Goal: Information Seeking & Learning: Learn about a topic

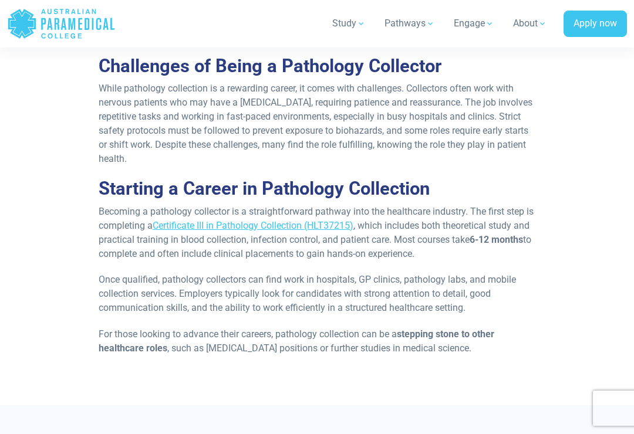
scroll to position [1508, 0]
click at [348, 221] on link "Certificate III in Pathology Collection (HLT37215)" at bounding box center [253, 226] width 201 height 11
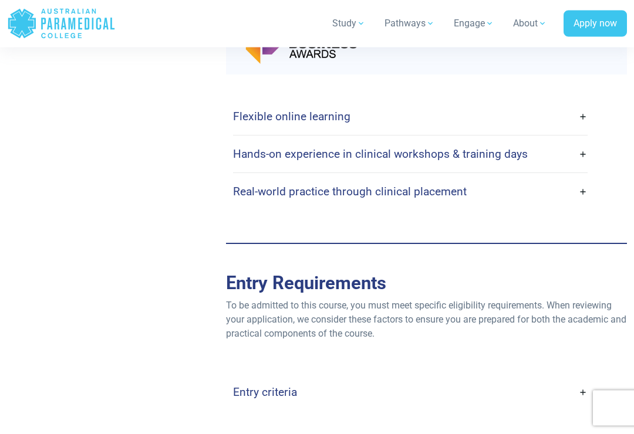
scroll to position [3012, 0]
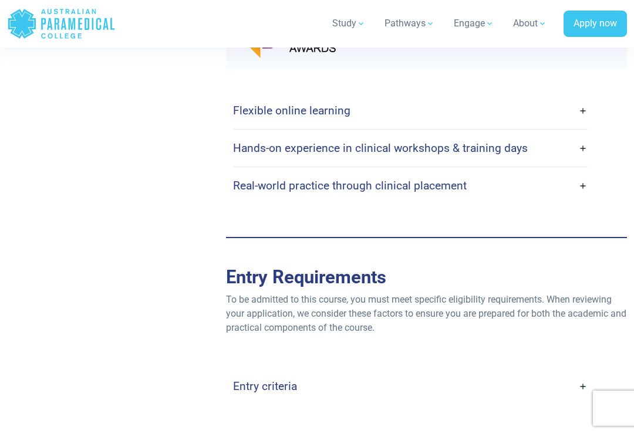
click at [570, 123] on link "Flexible online learning" at bounding box center [410, 111] width 354 height 28
click at [583, 121] on link "Flexible online learning" at bounding box center [410, 111] width 354 height 28
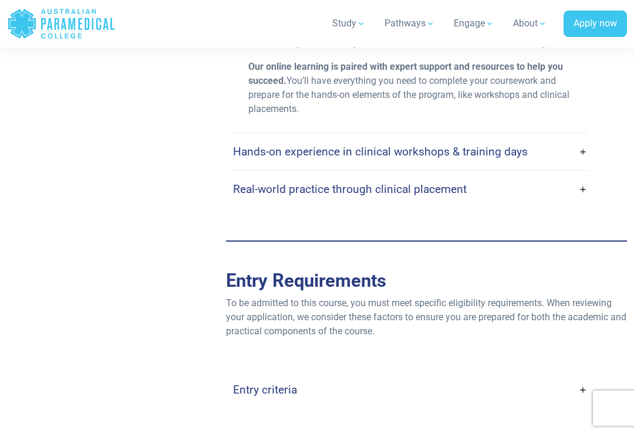
scroll to position [3173, 0]
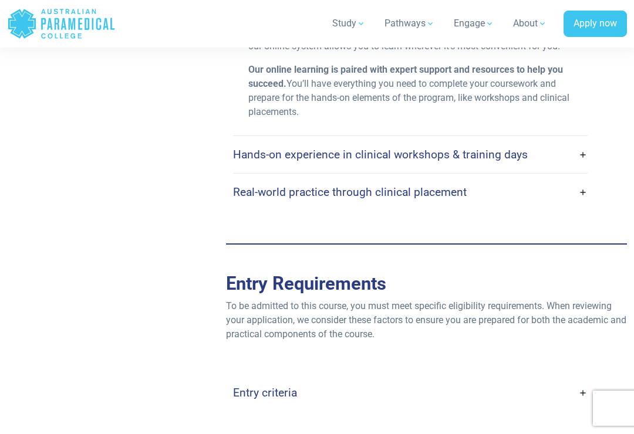
click at [584, 168] on link "Hands-on experience in clinical workshops & training days" at bounding box center [410, 155] width 354 height 28
click at [582, 165] on link "Hands-on experience in clinical workshops & training days" at bounding box center [410, 155] width 354 height 28
click at [570, 168] on link "Hands-on experience in clinical workshops & training days" at bounding box center [410, 155] width 354 height 28
click at [584, 168] on link "Hands-on experience in clinical workshops & training days" at bounding box center [410, 155] width 354 height 28
click at [581, 165] on link "Hands-on experience in clinical workshops & training days" at bounding box center [410, 155] width 354 height 28
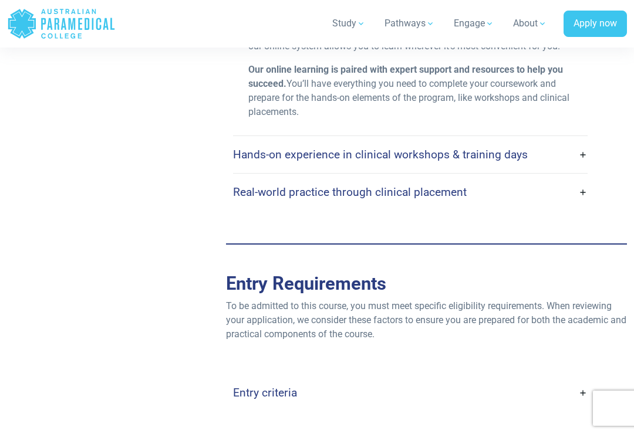
click at [586, 159] on link "Hands-on experience in clinical workshops & training days" at bounding box center [410, 155] width 354 height 28
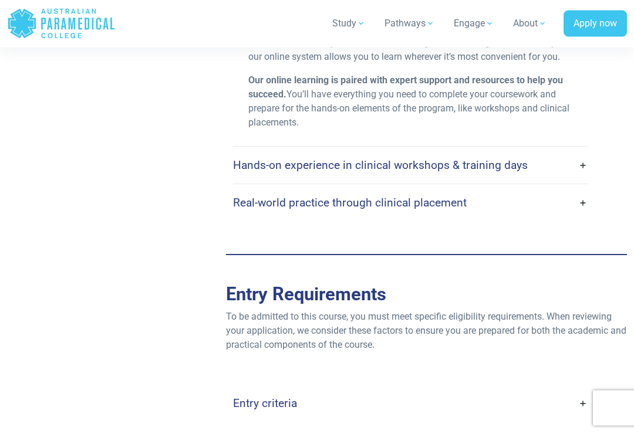
scroll to position [3162, 0]
click at [584, 174] on link "Hands-on experience in clinical workshops & training days" at bounding box center [410, 165] width 354 height 28
click at [587, 171] on link "Hands-on experience in clinical workshops & training days" at bounding box center [410, 165] width 354 height 28
click at [523, 168] on link "Hands-on experience in clinical workshops & training days" at bounding box center [410, 165] width 354 height 28
click at [523, 167] on link "Hands-on experience in clinical workshops & training days" at bounding box center [410, 165] width 354 height 28
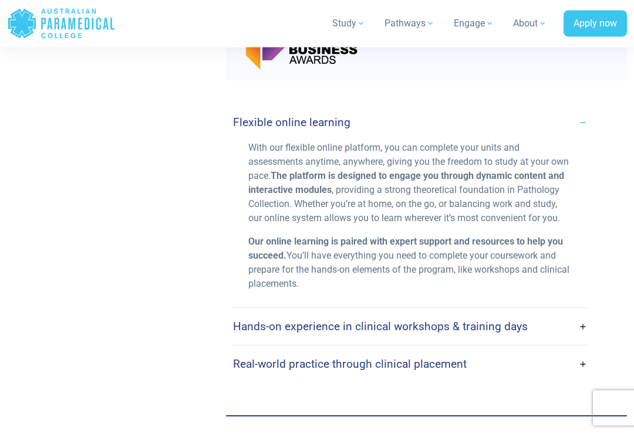
scroll to position [3001, 0]
click at [580, 131] on link "Flexible online learning" at bounding box center [410, 123] width 354 height 28
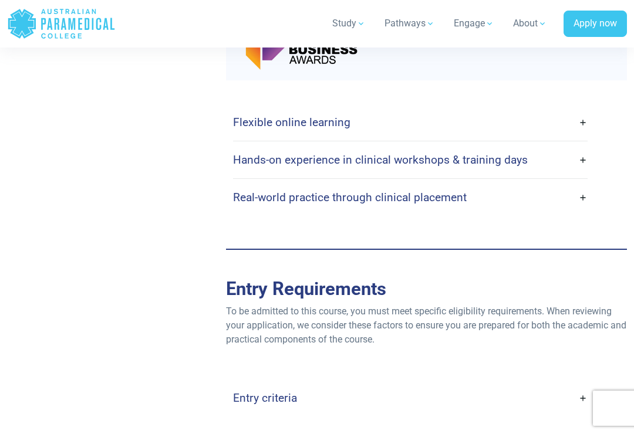
click at [582, 172] on link "Hands-on experience in clinical workshops & training days" at bounding box center [410, 160] width 354 height 28
click at [584, 171] on link "Hands-on experience in clinical workshops & training days" at bounding box center [410, 160] width 354 height 28
click at [581, 171] on link "Hands-on experience in clinical workshops & training days" at bounding box center [410, 160] width 354 height 28
click at [577, 174] on link "Hands-on experience in clinical workshops & training days" at bounding box center [410, 160] width 354 height 28
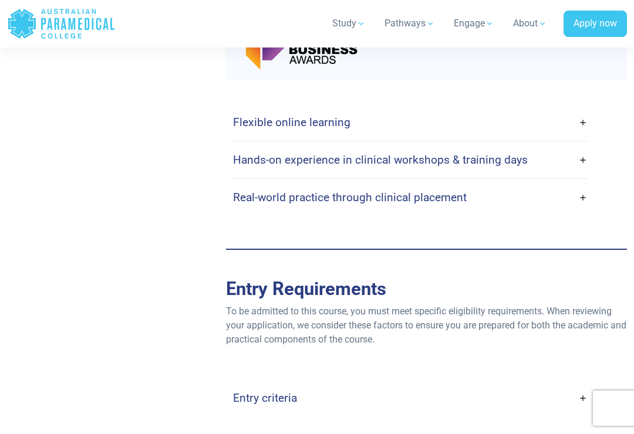
click at [577, 174] on link "Hands-on experience in clinical workshops & training days" at bounding box center [410, 160] width 354 height 28
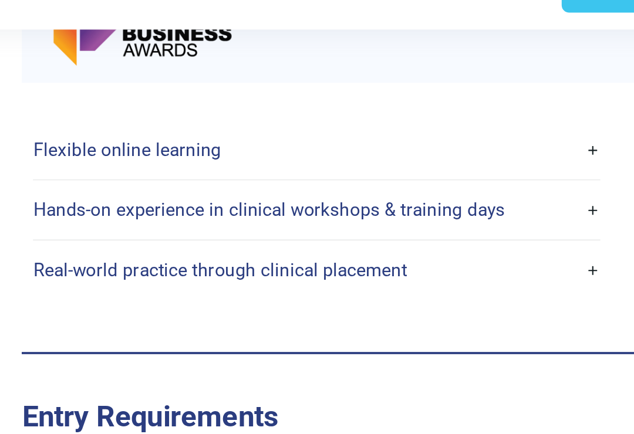
click at [365, 147] on link "Hands-on experience in clinical workshops & training days" at bounding box center [410, 161] width 354 height 28
click at [369, 147] on link "Hands-on experience in clinical workshops & training days" at bounding box center [410, 161] width 354 height 28
click at [368, 147] on link "Hands-on experience in clinical workshops & training days" at bounding box center [410, 161] width 354 height 28
click at [370, 147] on link "Hands-on experience in clinical workshops & training days" at bounding box center [410, 161] width 354 height 28
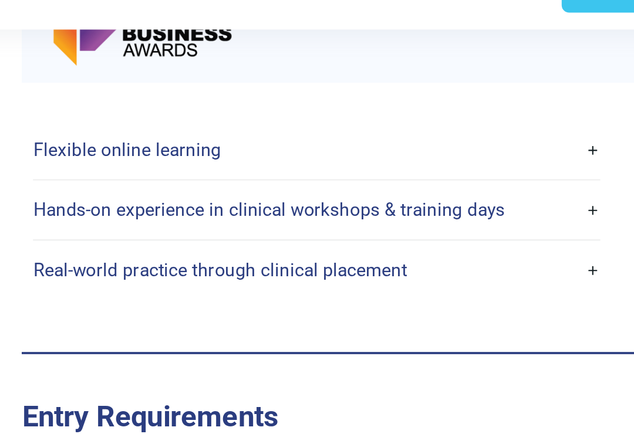
click at [371, 147] on link "Hands-on experience in clinical workshops & training days" at bounding box center [410, 161] width 354 height 28
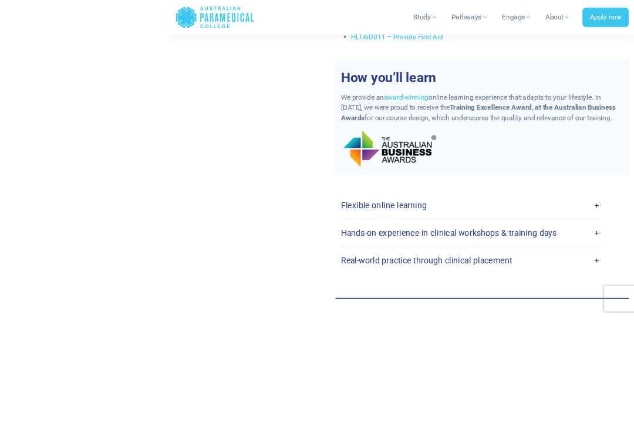
scroll to position [2962, 0]
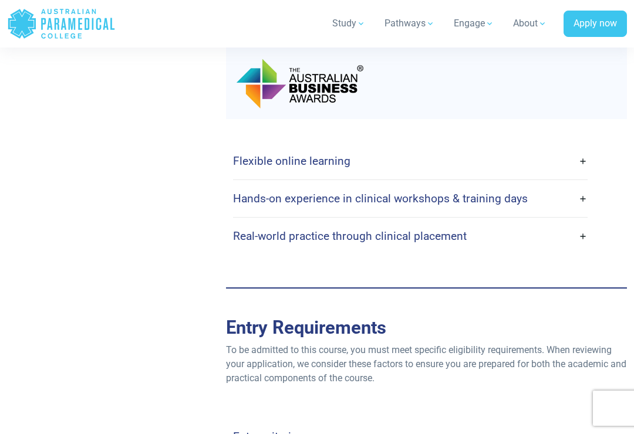
click at [473, 205] on h4 "Hands-on experience in clinical workshops & training days" at bounding box center [380, 198] width 294 height 13
click at [501, 205] on h4 "Hands-on experience in clinical workshops & training days" at bounding box center [380, 198] width 294 height 13
click at [504, 205] on h4 "Hands-on experience in clinical workshops & training days" at bounding box center [380, 198] width 294 height 13
click at [583, 209] on link "Hands-on experience in clinical workshops & training days" at bounding box center [410, 199] width 354 height 28
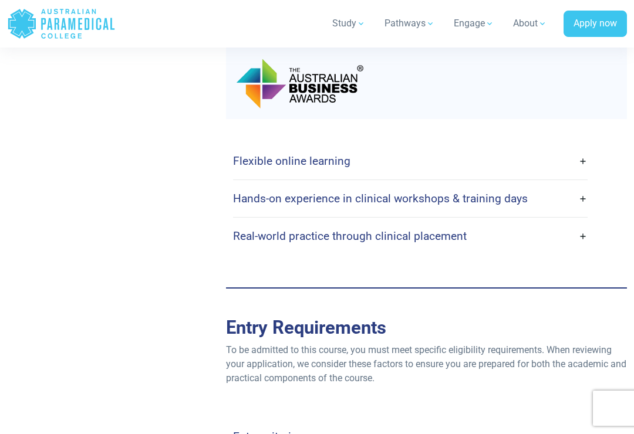
click at [583, 209] on link "Hands-on experience in clinical workshops & training days" at bounding box center [410, 199] width 354 height 28
click at [583, 205] on link "Hands-on experience in clinical workshops & training days" at bounding box center [410, 199] width 354 height 28
click at [583, 204] on link "Hands-on experience in clinical workshops & training days" at bounding box center [410, 199] width 354 height 28
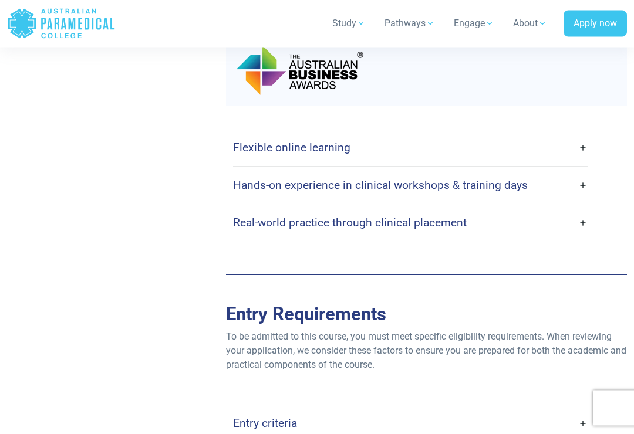
scroll to position [2979, 0]
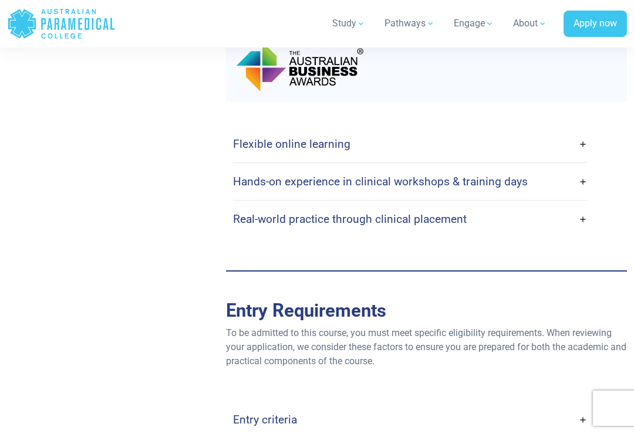
click at [583, 189] on link "Hands-on experience in clinical workshops & training days" at bounding box center [410, 182] width 354 height 28
click at [583, 194] on link "Hands-on experience in clinical workshops & training days" at bounding box center [410, 182] width 354 height 28
click at [586, 195] on link "Hands-on experience in clinical workshops & training days" at bounding box center [410, 182] width 354 height 28
click at [581, 194] on link "Hands-on experience in clinical workshops & training days" at bounding box center [410, 182] width 354 height 28
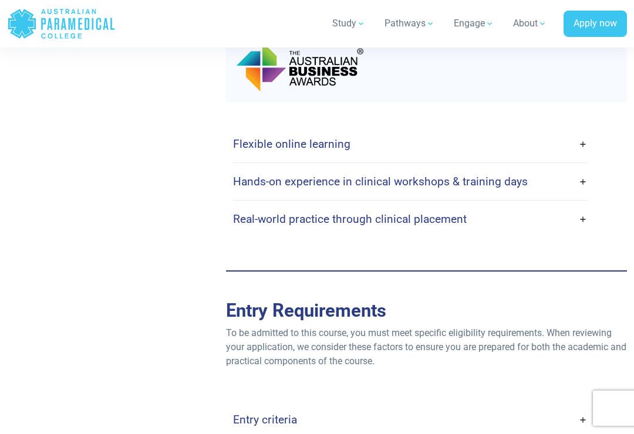
click at [567, 261] on div "Flexible online learning With our flexible online platform, you can complete yo…" at bounding box center [426, 181] width 401 height 159
click at [583, 231] on link "Real-world practice through clinical placement" at bounding box center [410, 219] width 354 height 28
click at [581, 228] on link "Real-world practice through clinical placement" at bounding box center [410, 219] width 354 height 28
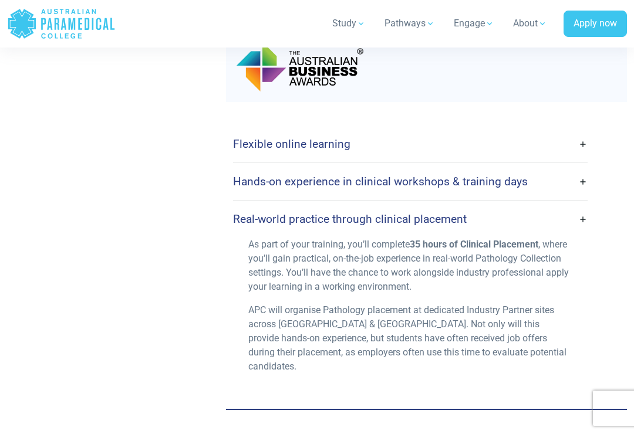
click at [584, 233] on link "Real-world practice through clinical placement" at bounding box center [410, 219] width 354 height 28
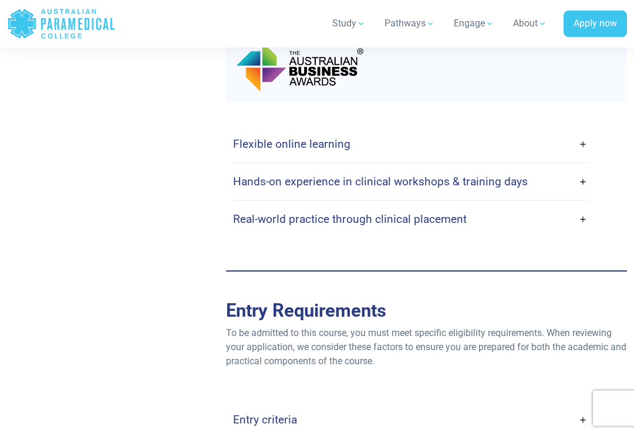
click at [582, 189] on link "Hands-on experience in clinical workshops & training days" at bounding box center [410, 182] width 354 height 28
click at [581, 195] on link "Hands-on experience in clinical workshops & training days" at bounding box center [410, 182] width 354 height 28
click at [585, 194] on link "Hands-on experience in clinical workshops & training days" at bounding box center [410, 182] width 354 height 28
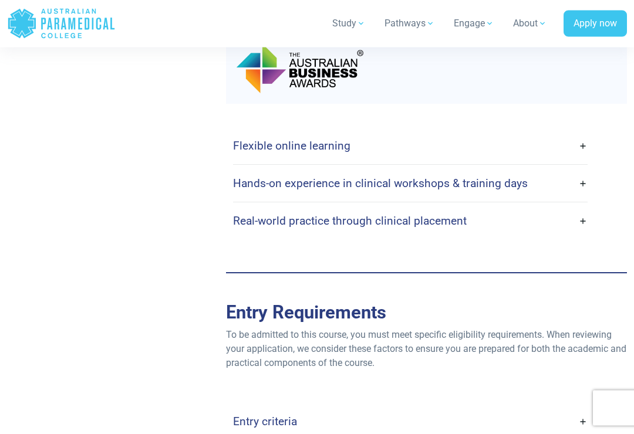
scroll to position [2977, 0]
click at [583, 232] on link "Real-world practice through clinical placement" at bounding box center [410, 222] width 354 height 28
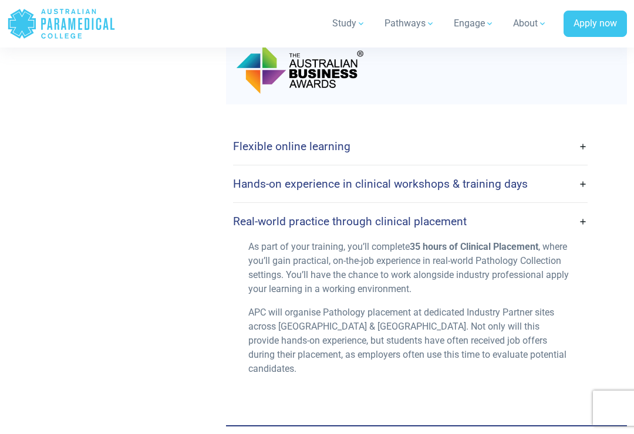
click at [585, 194] on link "Hands-on experience in clinical workshops & training days" at bounding box center [410, 184] width 354 height 28
click at [581, 197] on link "Hands-on experience in clinical workshops & training days" at bounding box center [410, 184] width 354 height 28
click at [581, 198] on link "Hands-on experience in clinical workshops & training days" at bounding box center [410, 184] width 354 height 28
click at [583, 232] on link "Real-world practice through clinical placement" at bounding box center [410, 222] width 354 height 28
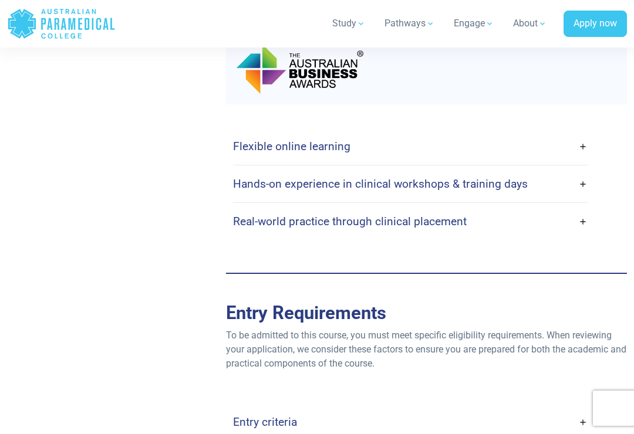
click at [584, 234] on link "Real-world practice through clinical placement" at bounding box center [410, 222] width 354 height 28
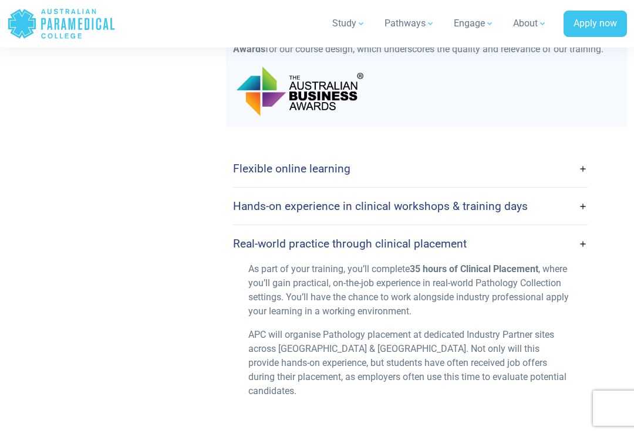
scroll to position [2946, 0]
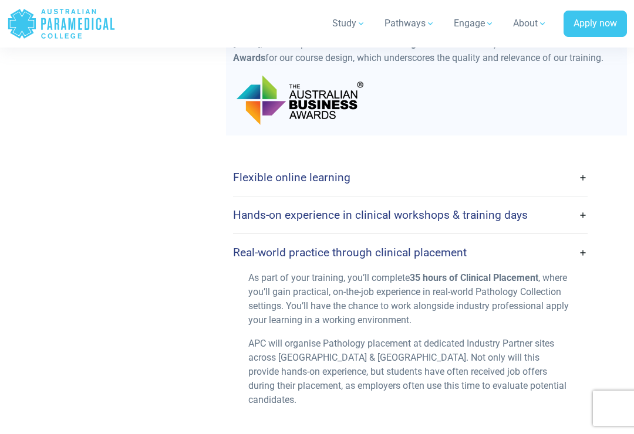
click at [588, 186] on div "Flexible online learning With our flexible online platform, you can complete yo…" at bounding box center [426, 291] width 387 height 265
click at [585, 189] on link "Flexible online learning" at bounding box center [410, 178] width 354 height 28
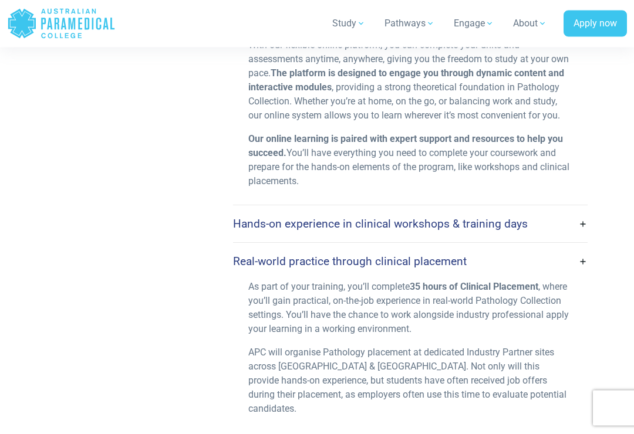
scroll to position [3103, 0]
click at [585, 235] on link "Hands-on experience in clinical workshops & training days" at bounding box center [410, 224] width 354 height 28
click at [581, 236] on link "Hands-on experience in clinical workshops & training days" at bounding box center [410, 224] width 354 height 28
click at [584, 237] on link "Hands-on experience in clinical workshops & training days" at bounding box center [410, 224] width 354 height 28
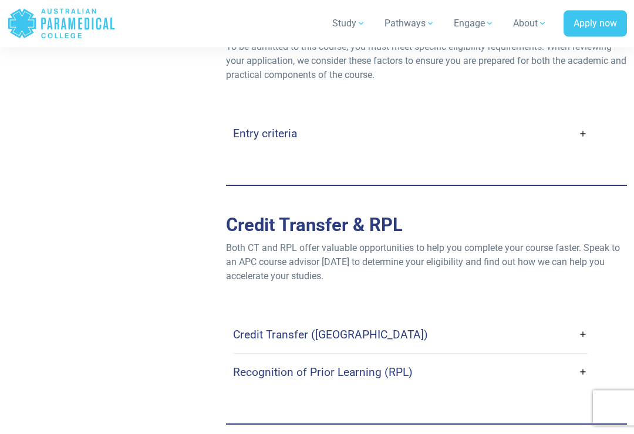
scroll to position [3584, 0]
click at [259, 127] on h4 "Entry criteria" at bounding box center [265, 133] width 64 height 13
click at [264, 127] on h4 "Entry criteria" at bounding box center [265, 133] width 64 height 13
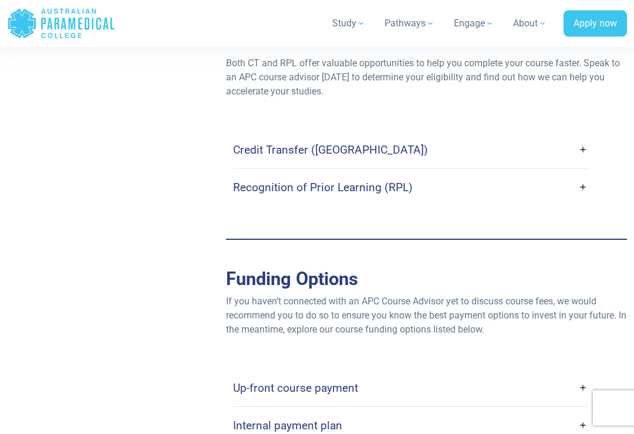
scroll to position [4161, 0]
click at [587, 146] on link "Credit Transfer (CT)" at bounding box center [410, 150] width 354 height 28
click at [581, 148] on link "Credit Transfer (CT)" at bounding box center [410, 150] width 354 height 28
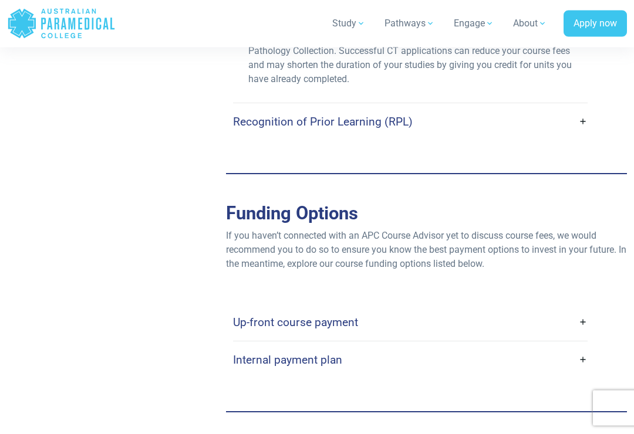
scroll to position [4314, 0]
click at [584, 117] on link "Recognition of Prior Learning (RPL)" at bounding box center [410, 122] width 354 height 28
click at [582, 125] on link "Recognition of Prior Learning (RPL)" at bounding box center [410, 122] width 354 height 28
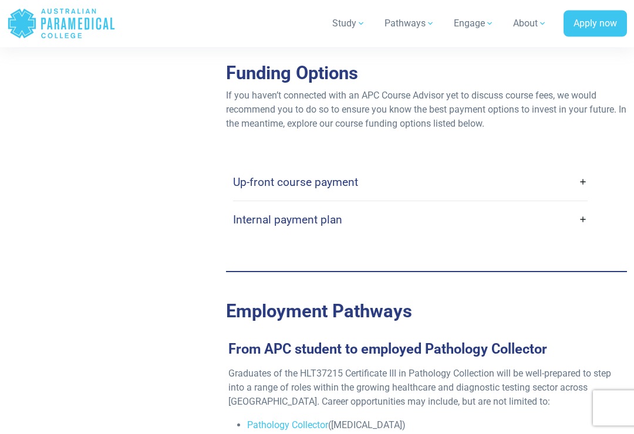
scroll to position [4569, 0]
click at [583, 176] on link "Up-front course payment" at bounding box center [410, 182] width 354 height 28
click at [582, 180] on link "Up-front course payment" at bounding box center [410, 182] width 354 height 28
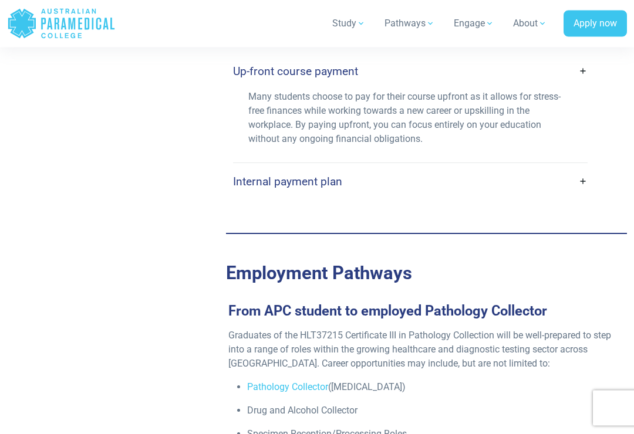
scroll to position [4680, 0]
click at [584, 180] on link "Internal payment plan" at bounding box center [410, 182] width 354 height 28
click at [583, 181] on link "Internal payment plan" at bounding box center [410, 182] width 354 height 28
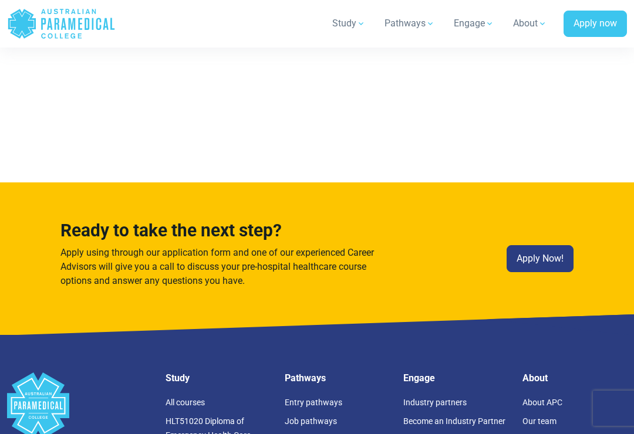
scroll to position [7008, 0]
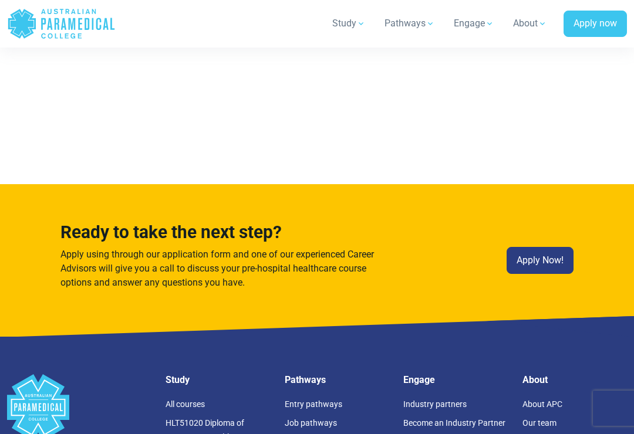
click at [539, 247] on link "Apply Now!" at bounding box center [539, 260] width 67 height 27
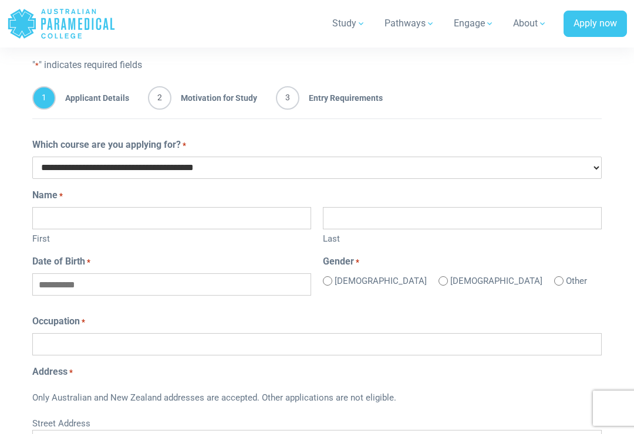
scroll to position [181, 0]
click at [572, 166] on select "**********" at bounding box center [316, 168] width 569 height 22
select select "**********"
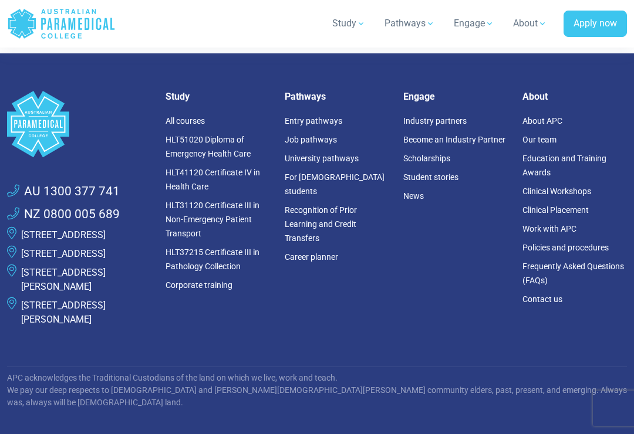
scroll to position [879, 0]
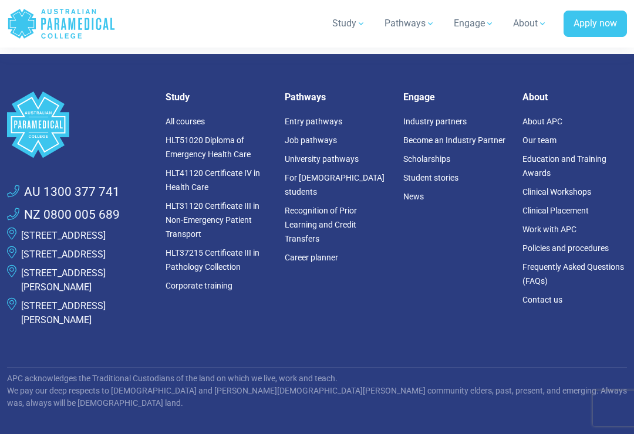
click at [539, 280] on link "Frequently Asked Questions (FAQs)" at bounding box center [572, 273] width 101 height 23
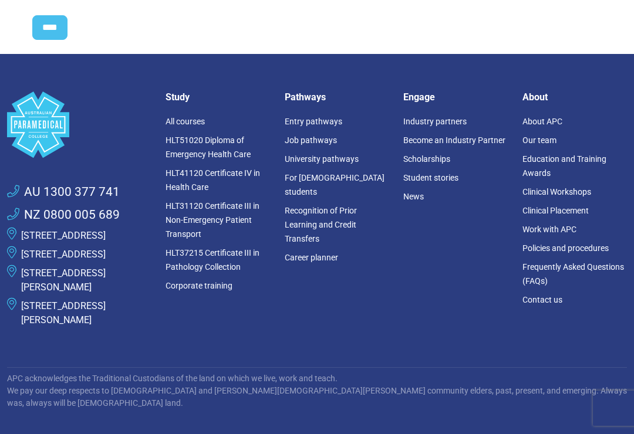
scroll to position [0, 0]
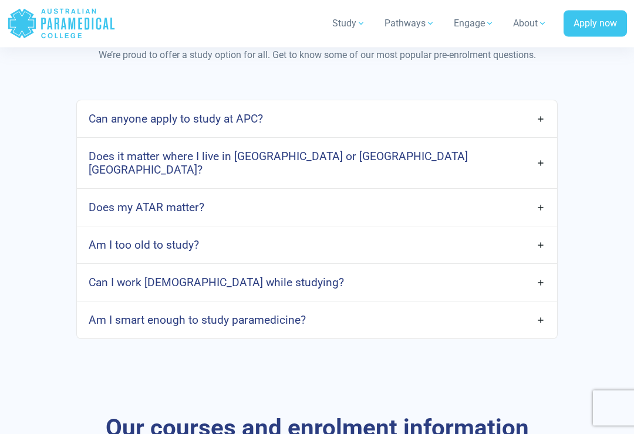
scroll to position [634, 0]
click at [537, 121] on link "Can anyone apply to study at APC?" at bounding box center [317, 119] width 480 height 28
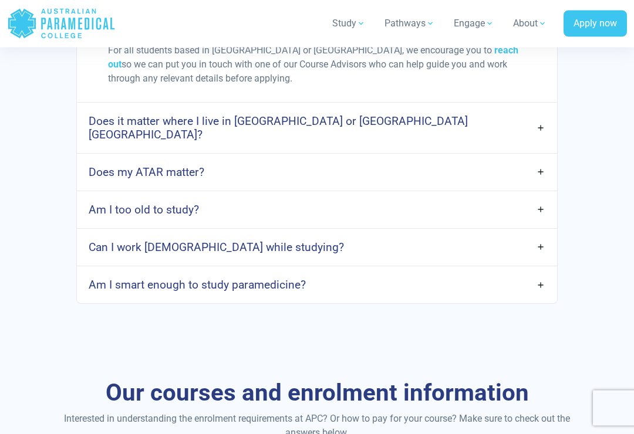
scroll to position [1577, 0]
click at [535, 124] on link "Does it matter where I live in Australia or Aotearoa New Zealand?" at bounding box center [317, 127] width 480 height 41
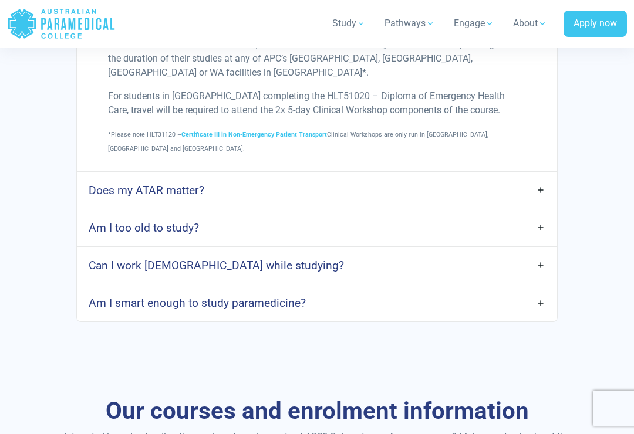
scroll to position [1744, 0]
click at [540, 215] on link "Am I too old to study?" at bounding box center [317, 229] width 480 height 28
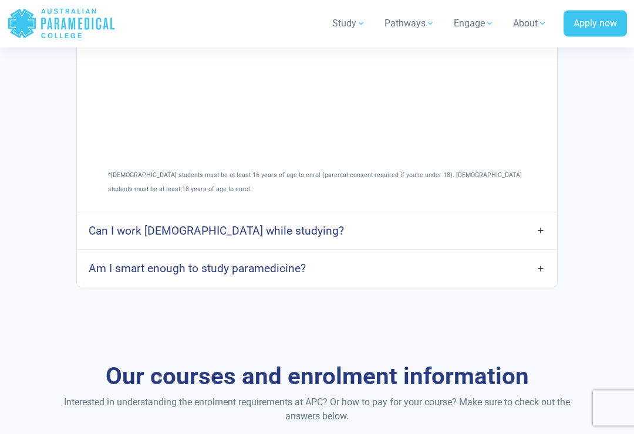
scroll to position [2149, 0]
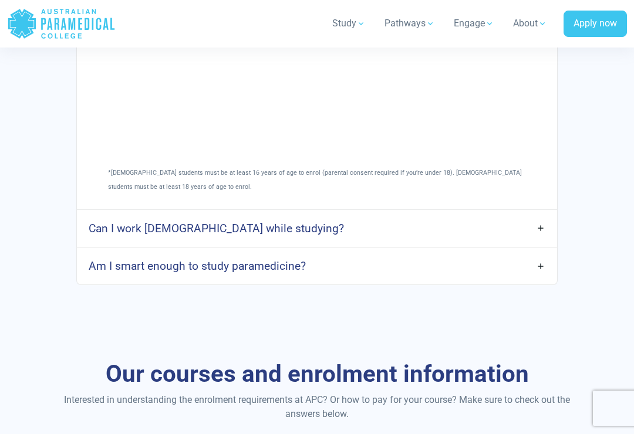
click at [543, 252] on link "Am I smart enough to study paramedicine?" at bounding box center [317, 266] width 480 height 28
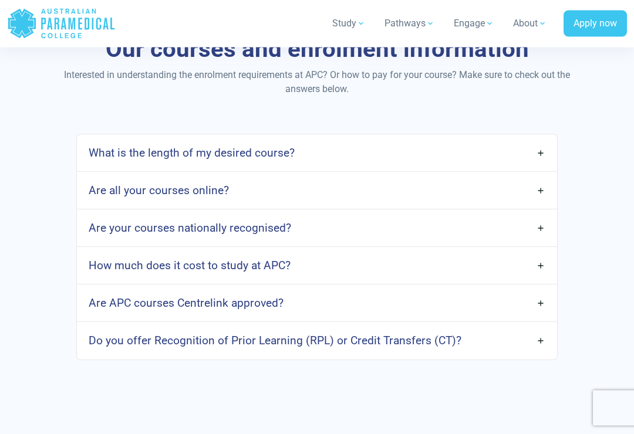
scroll to position [2846, 0]
click at [540, 140] on link "What is the length of my desired course?" at bounding box center [317, 154] width 480 height 28
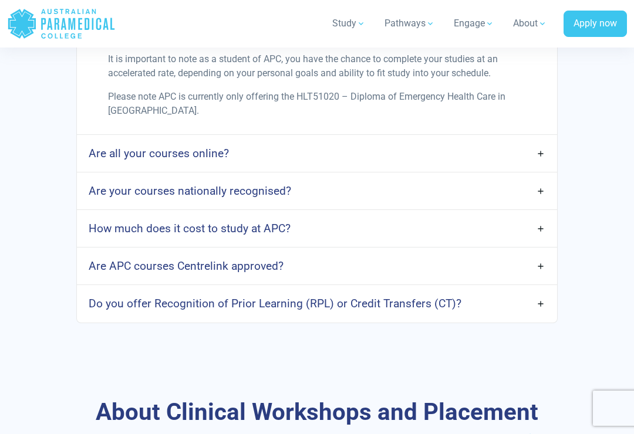
scroll to position [3083, 0]
click at [534, 178] on link "Are your courses nationally recognised?" at bounding box center [317, 192] width 480 height 28
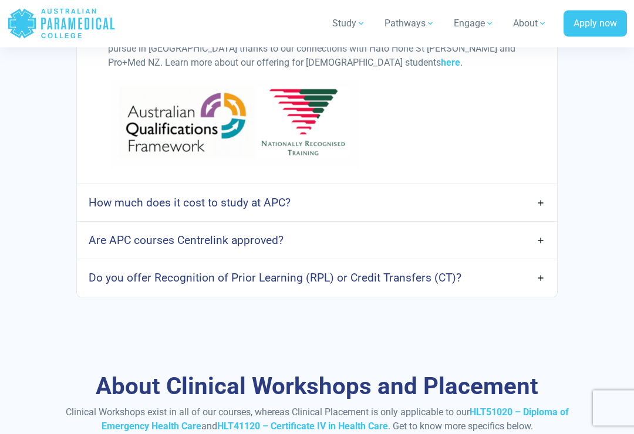
scroll to position [3366, 0]
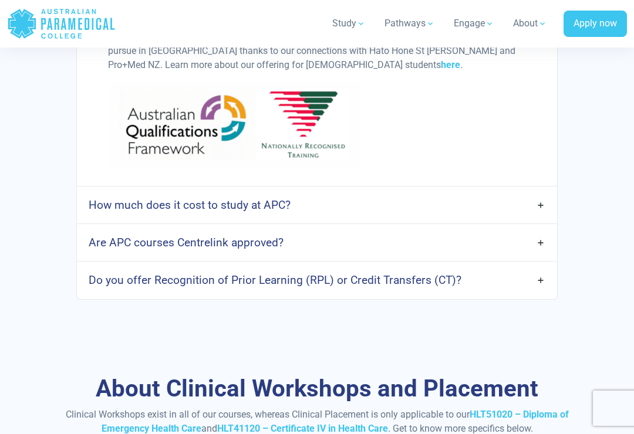
click at [539, 191] on link "How much does it cost to study at APC?" at bounding box center [317, 205] width 480 height 28
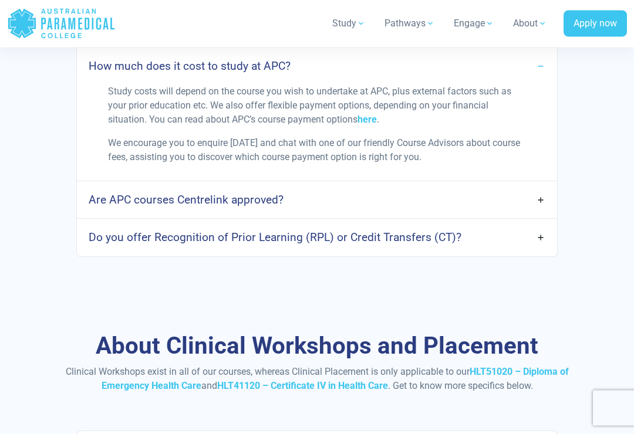
scroll to position [3505, 0]
click at [537, 186] on link "Are APC courses Centrelink approved?" at bounding box center [317, 200] width 480 height 28
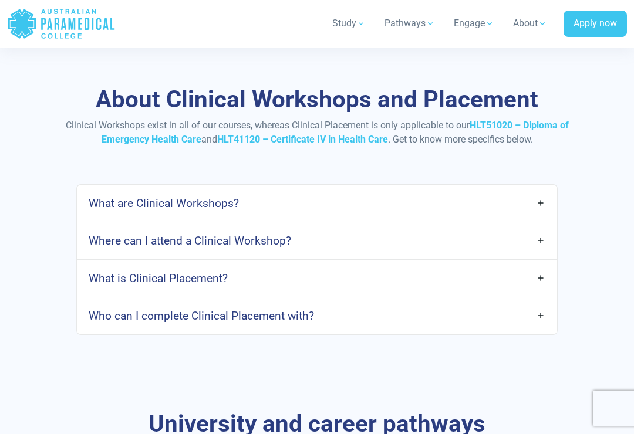
scroll to position [3898, 0]
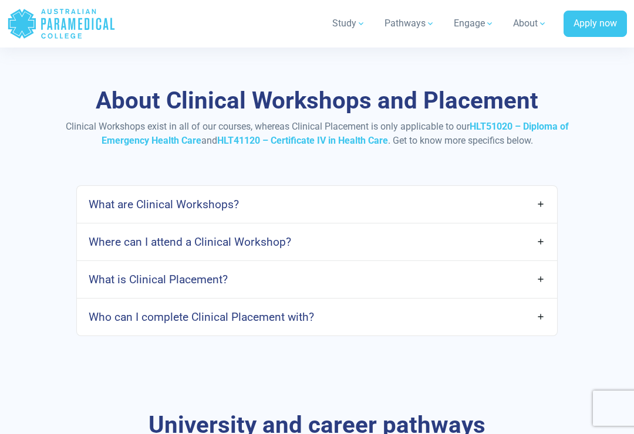
click at [531, 191] on link "What are Clinical Workshops?" at bounding box center [317, 205] width 480 height 28
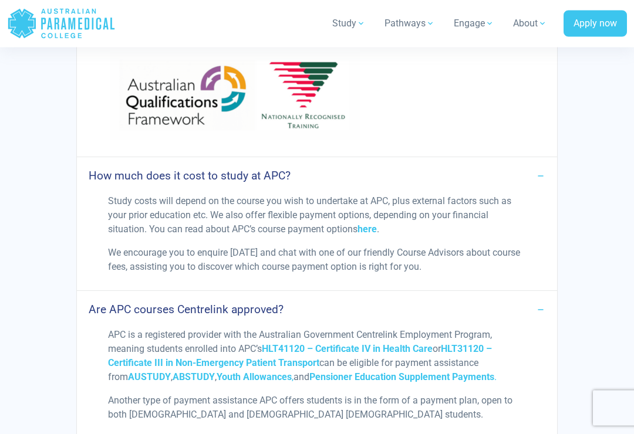
scroll to position [3397, 0]
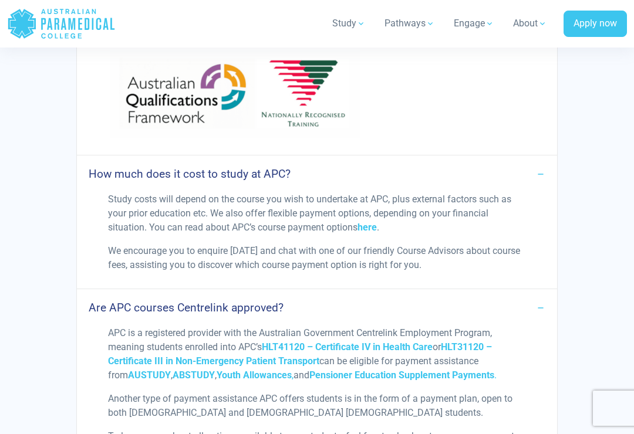
click at [373, 222] on link "here" at bounding box center [366, 227] width 19 height 11
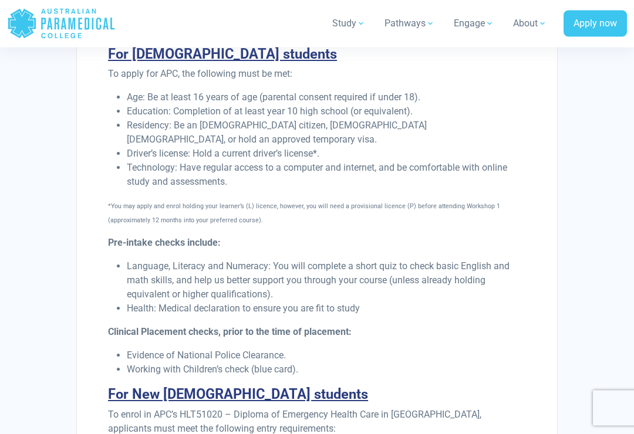
scroll to position [810, 0]
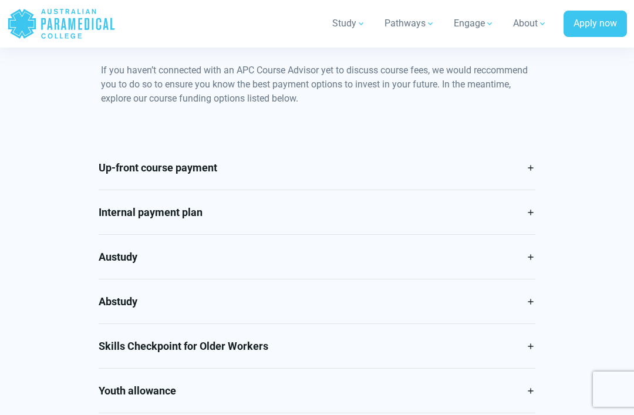
scroll to position [518, 0]
click at [527, 170] on link "Up-front course payment" at bounding box center [317, 167] width 436 height 44
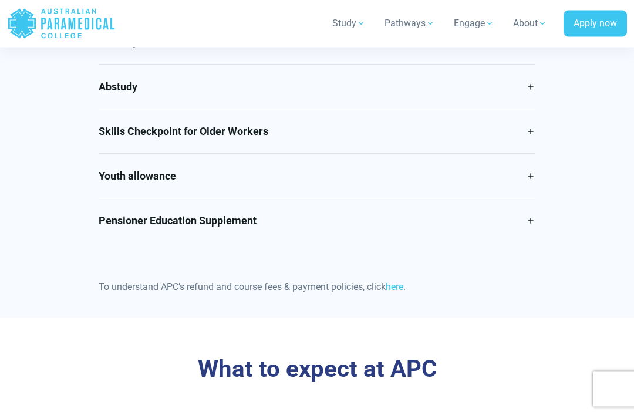
scroll to position [859, 0]
click at [520, 137] on link "Skills Checkpoint for Older Workers" at bounding box center [317, 131] width 436 height 44
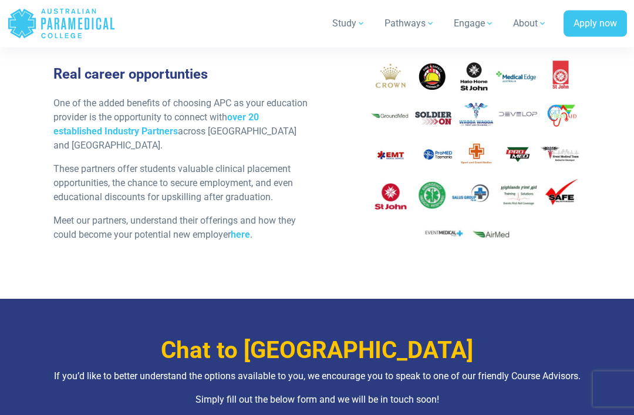
scroll to position [1201, 0]
